Goal: Navigation & Orientation: Find specific page/section

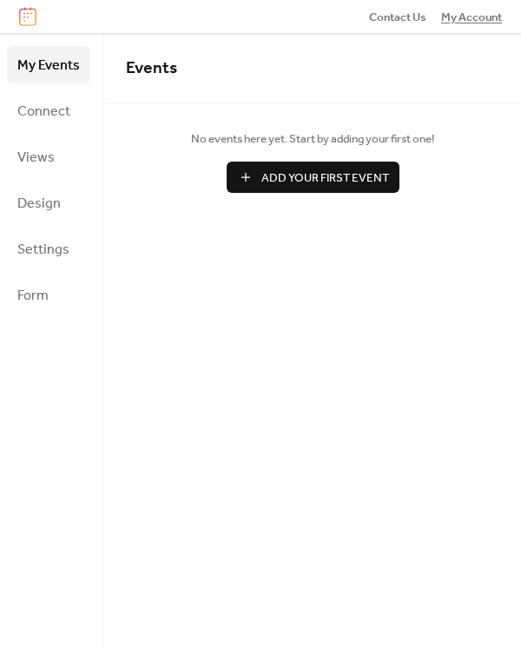
click at [470, 17] on span "My Account" at bounding box center [471, 17] width 61 height 17
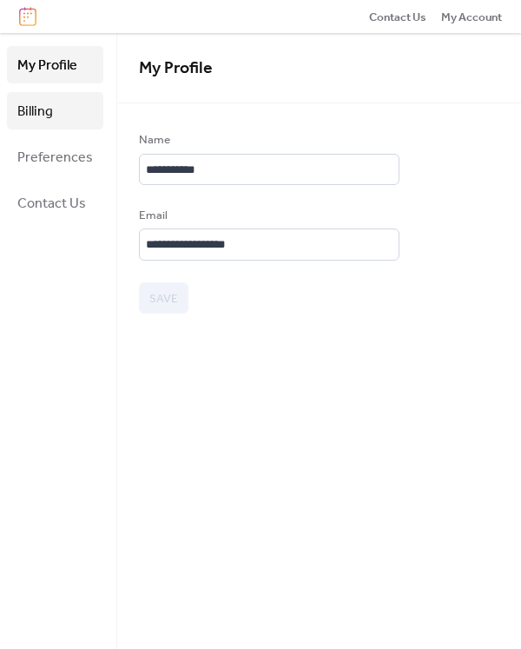
click at [46, 121] on span "Billing" at bounding box center [35, 111] width 36 height 27
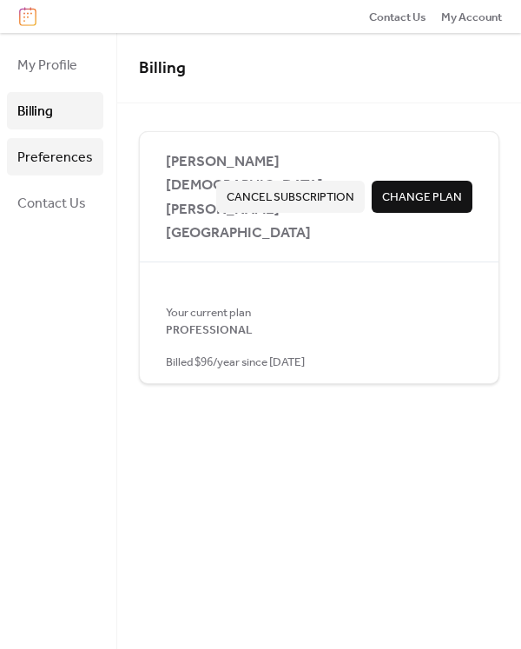
click at [56, 159] on span "Preferences" at bounding box center [55, 157] width 76 height 27
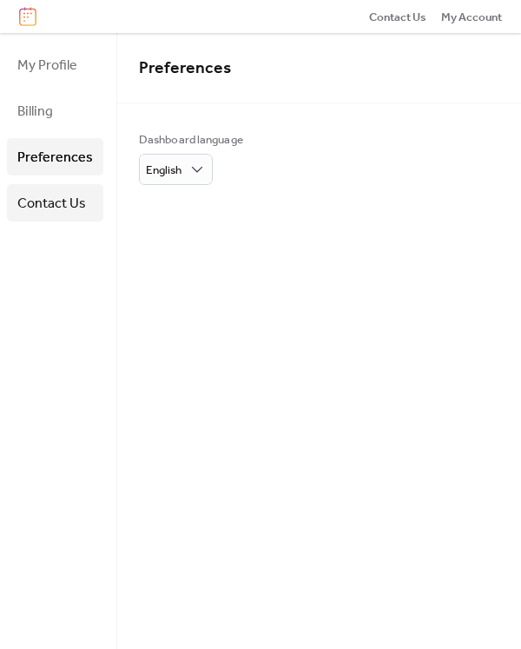
click at [50, 198] on span "Contact Us" at bounding box center [51, 203] width 69 height 27
